Goal: Find specific page/section: Find specific page/section

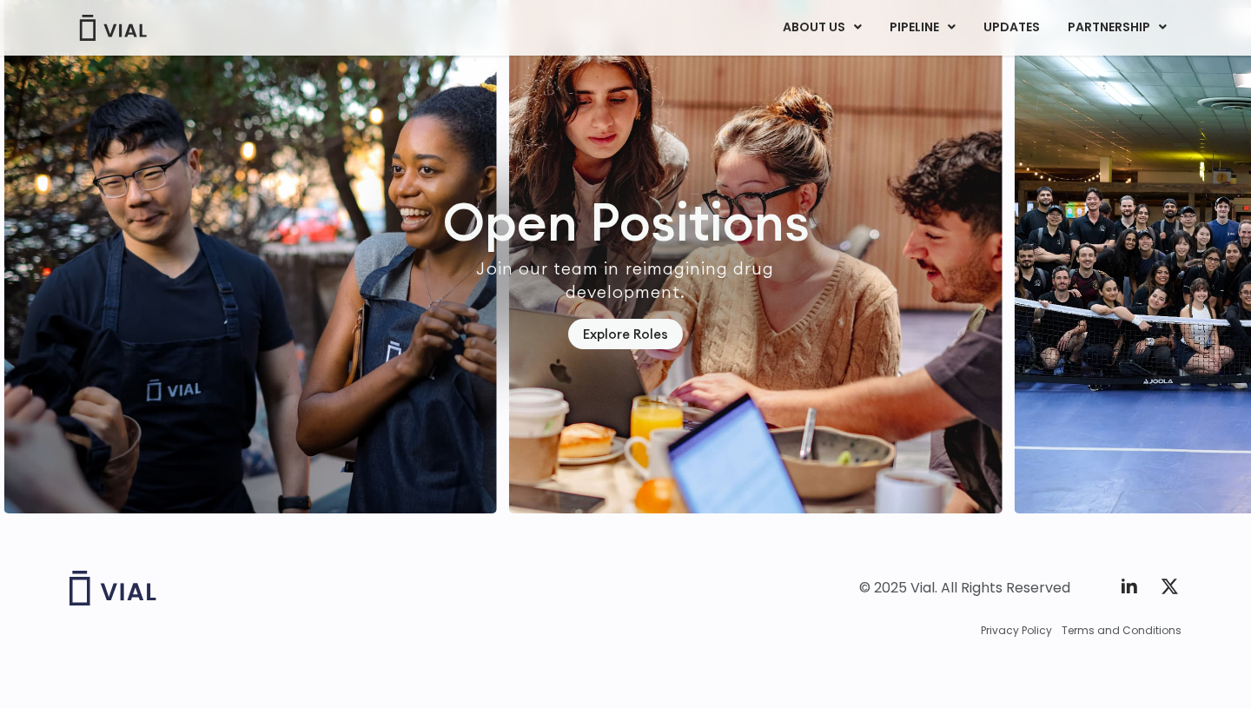
scroll to position [5051, 0]
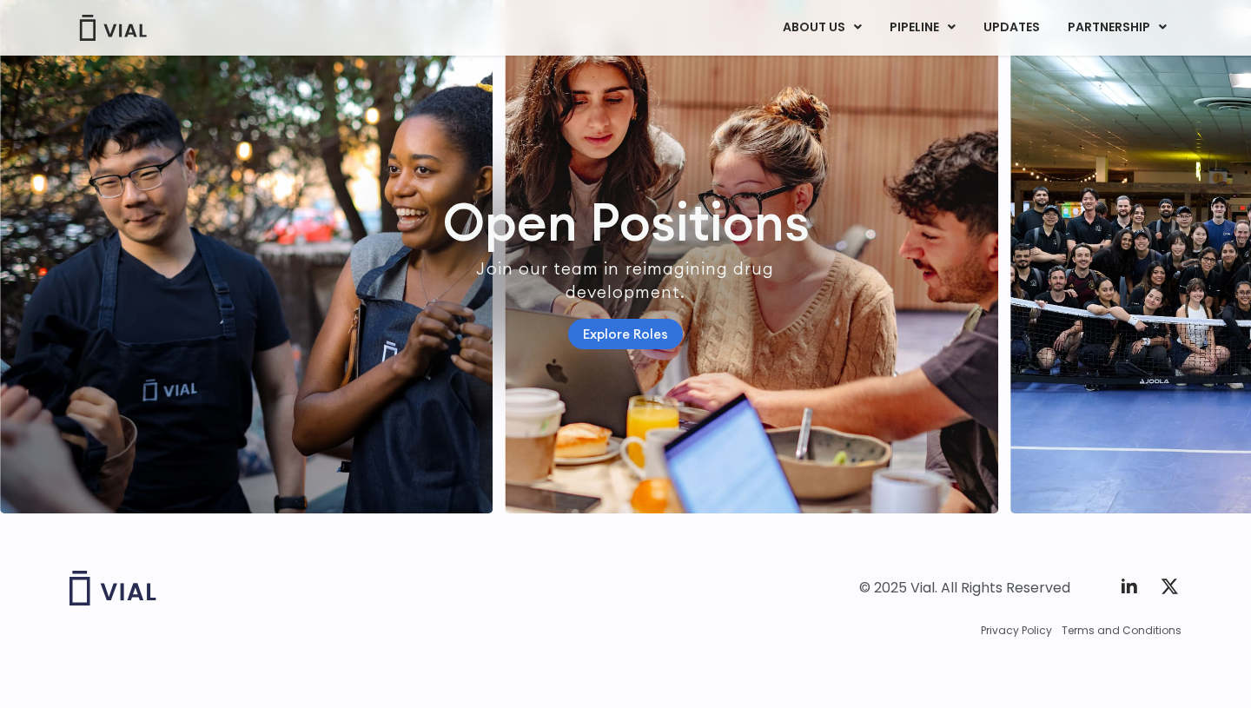
click at [616, 349] on link "Explore Roles" at bounding box center [625, 334] width 115 height 30
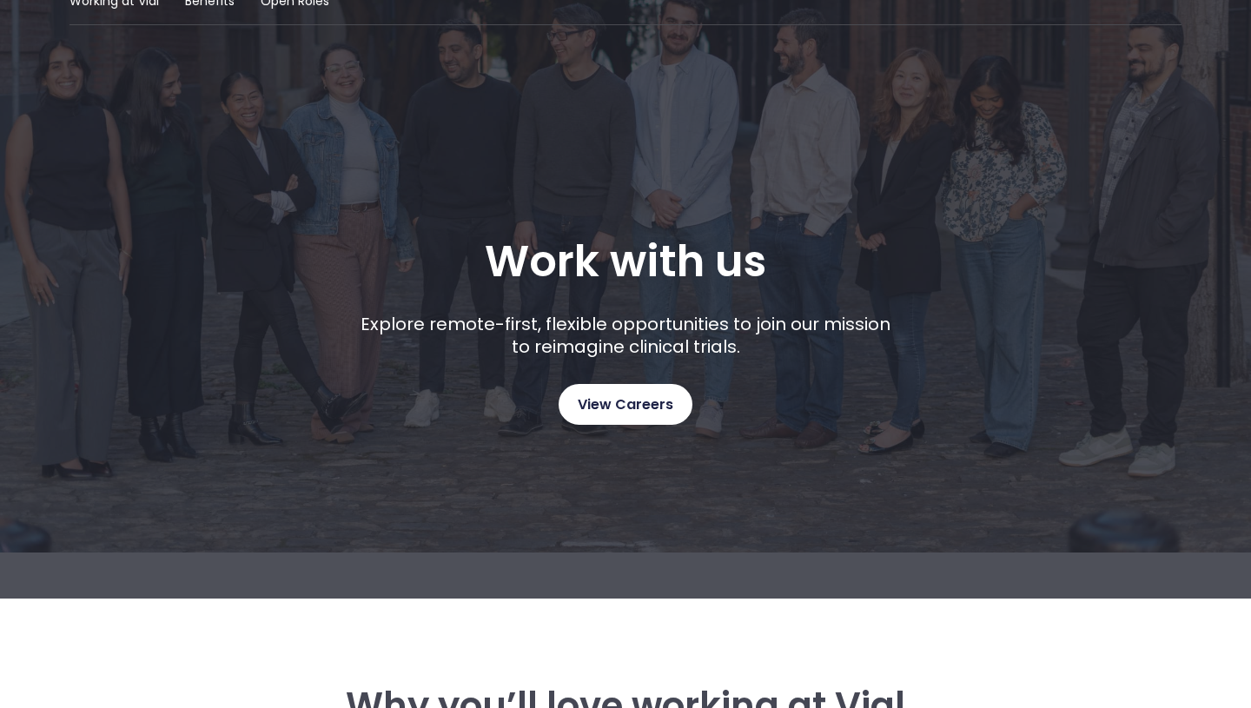
scroll to position [98, 0]
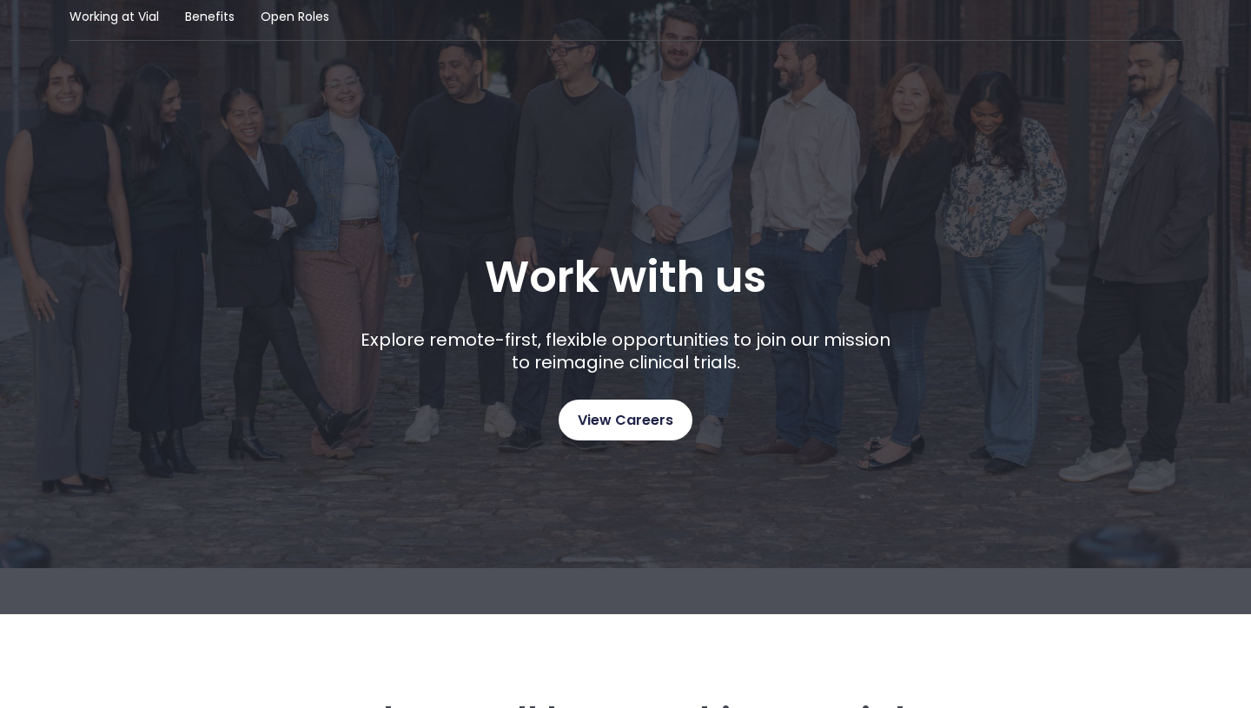
click at [623, 424] on span "View Careers" at bounding box center [626, 420] width 96 height 23
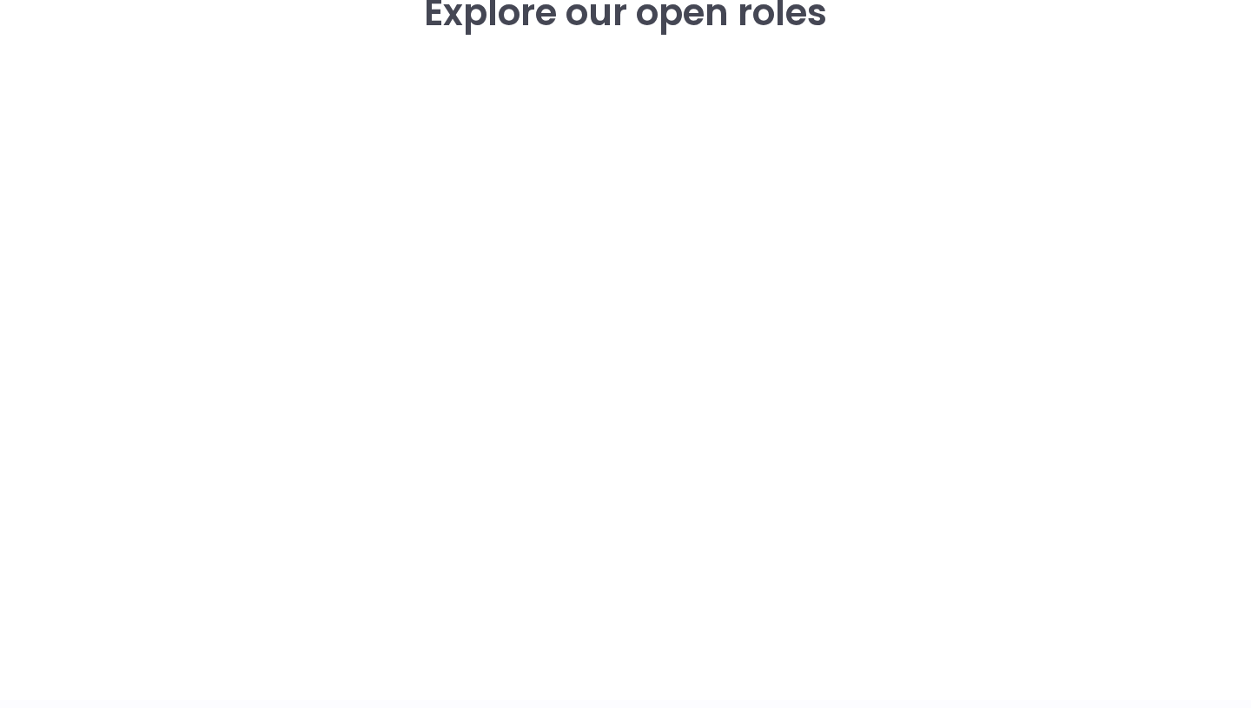
scroll to position [2528, 0]
